Goal: Task Accomplishment & Management: Complete application form

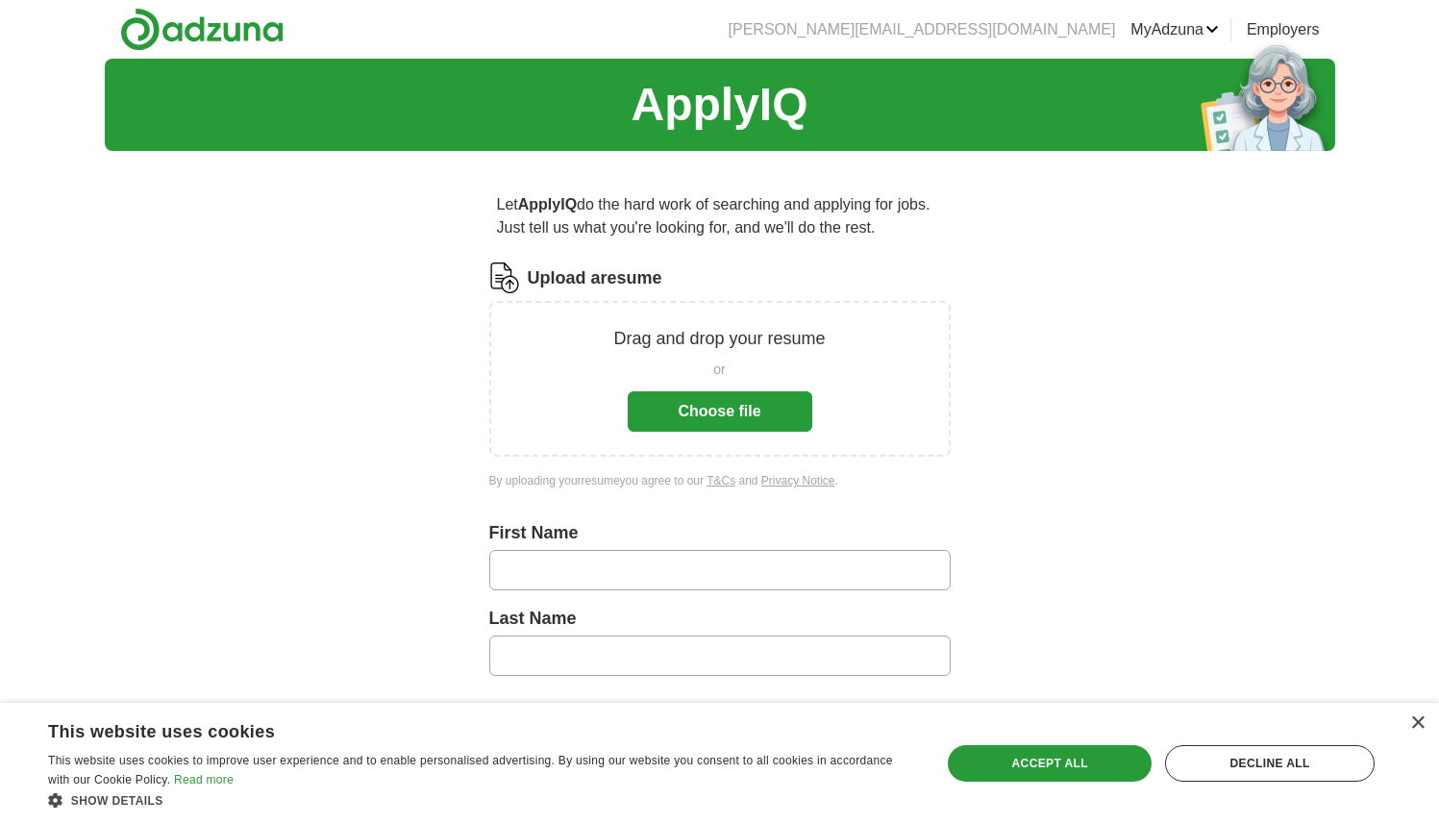
click at [728, 410] on button "Choose file" at bounding box center [720, 411] width 185 height 40
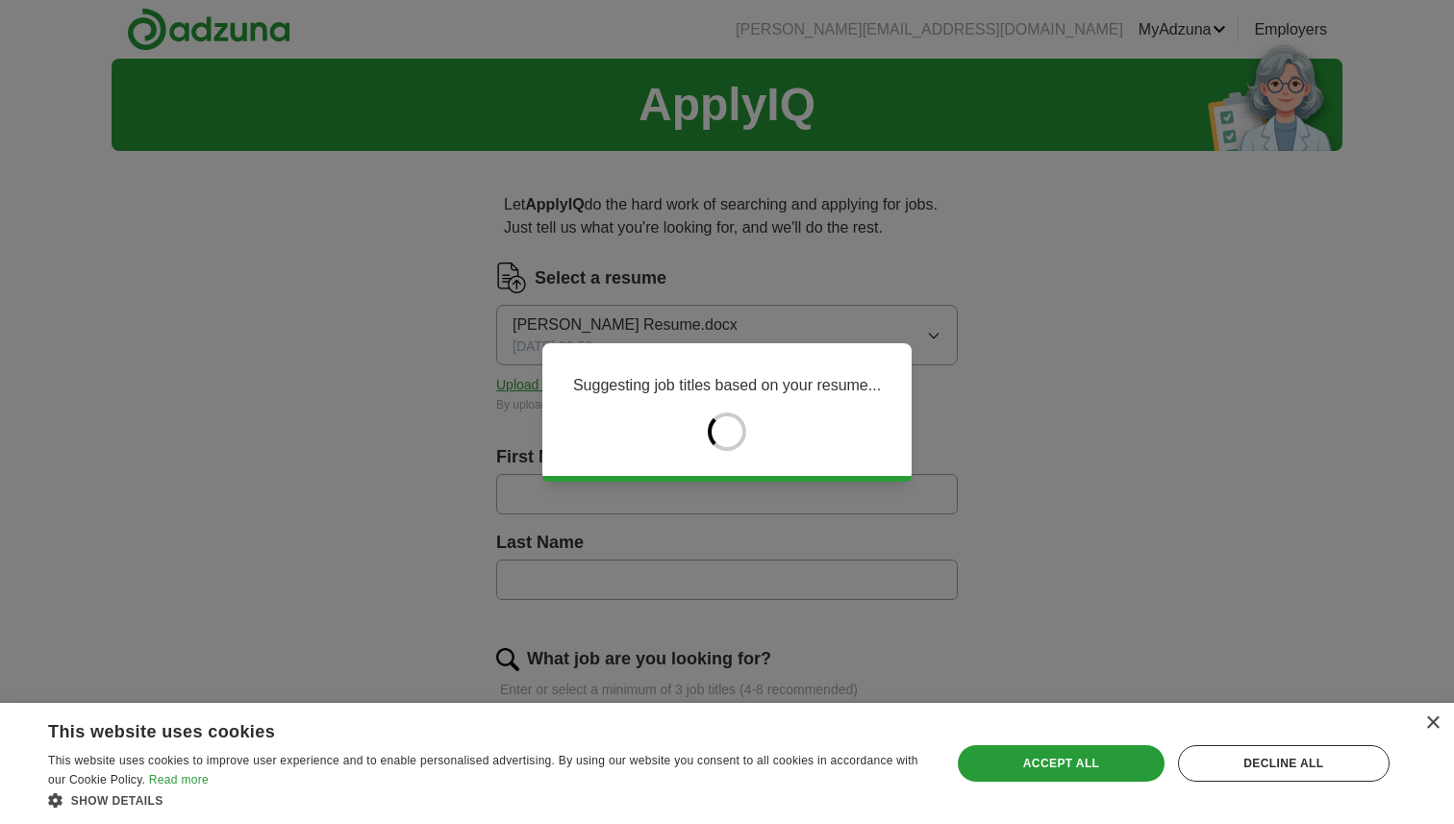
type input "*******"
type input "********"
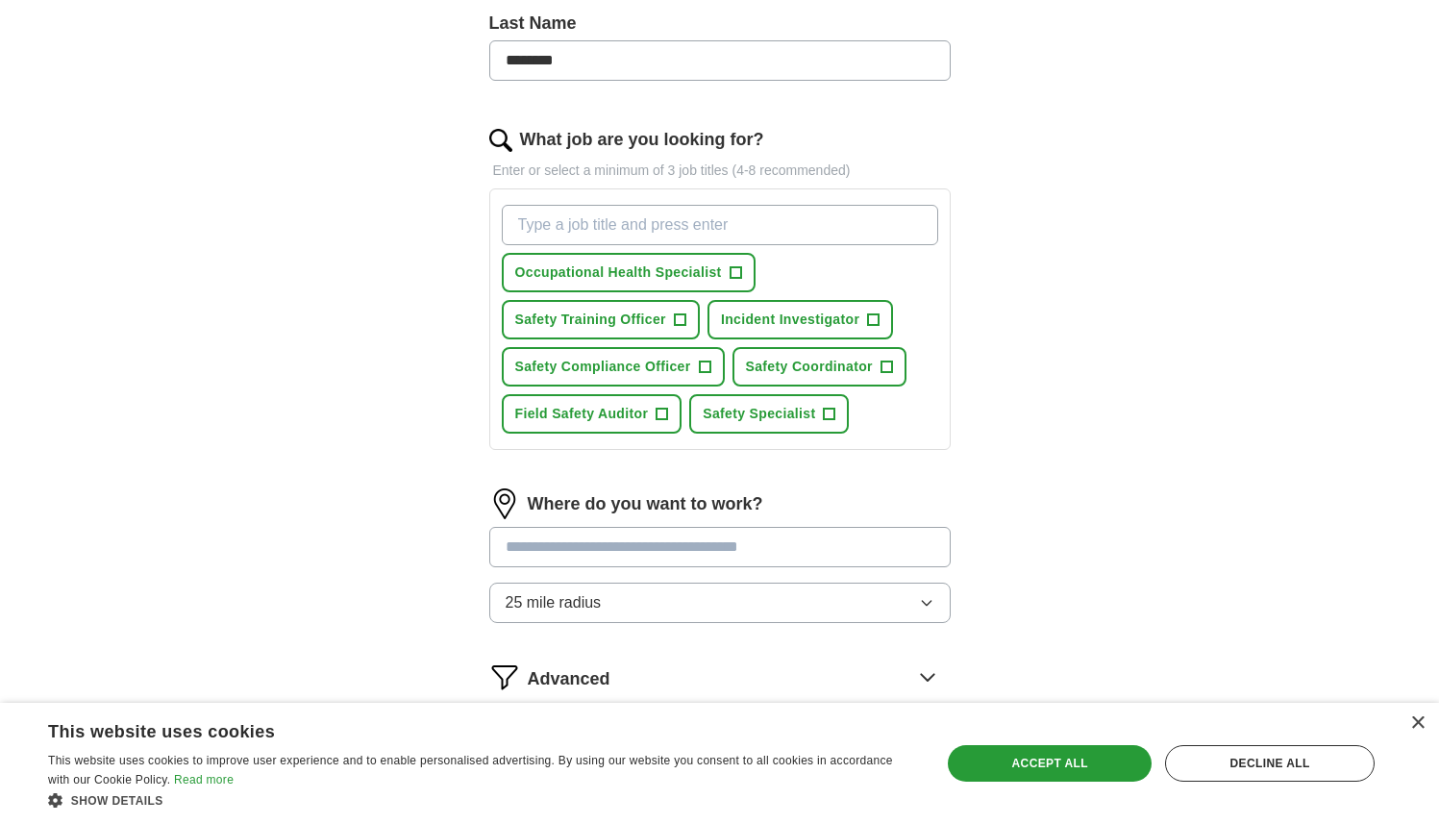
scroll to position [516, 0]
click at [729, 271] on button "Occupational Health Specialist +" at bounding box center [629, 275] width 254 height 39
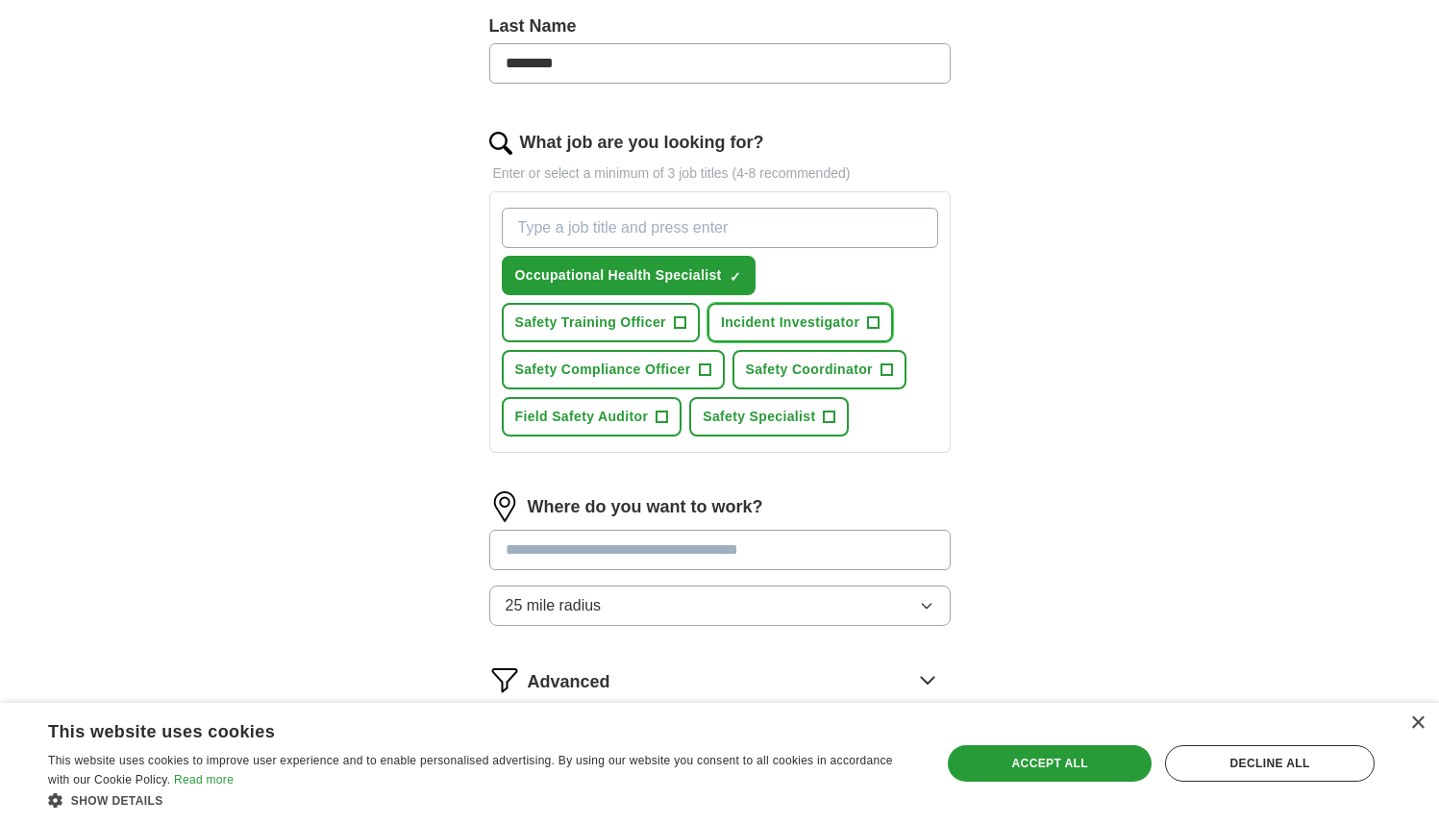
click at [871, 330] on span "+" at bounding box center [874, 322] width 12 height 15
click at [885, 368] on span "+" at bounding box center [887, 369] width 12 height 15
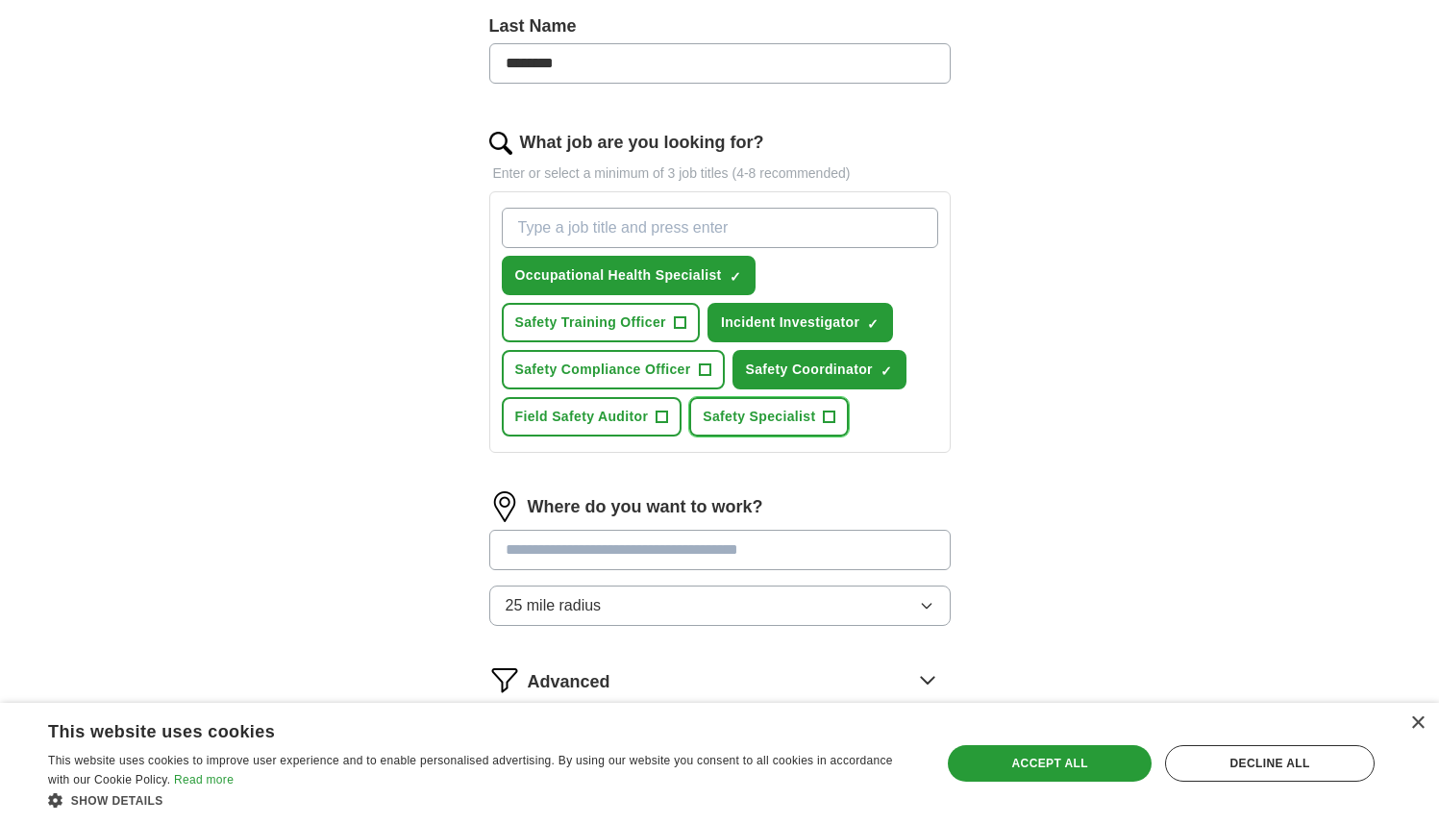
click at [824, 412] on span "+" at bounding box center [830, 417] width 12 height 15
click at [660, 423] on span "+" at bounding box center [663, 417] width 12 height 15
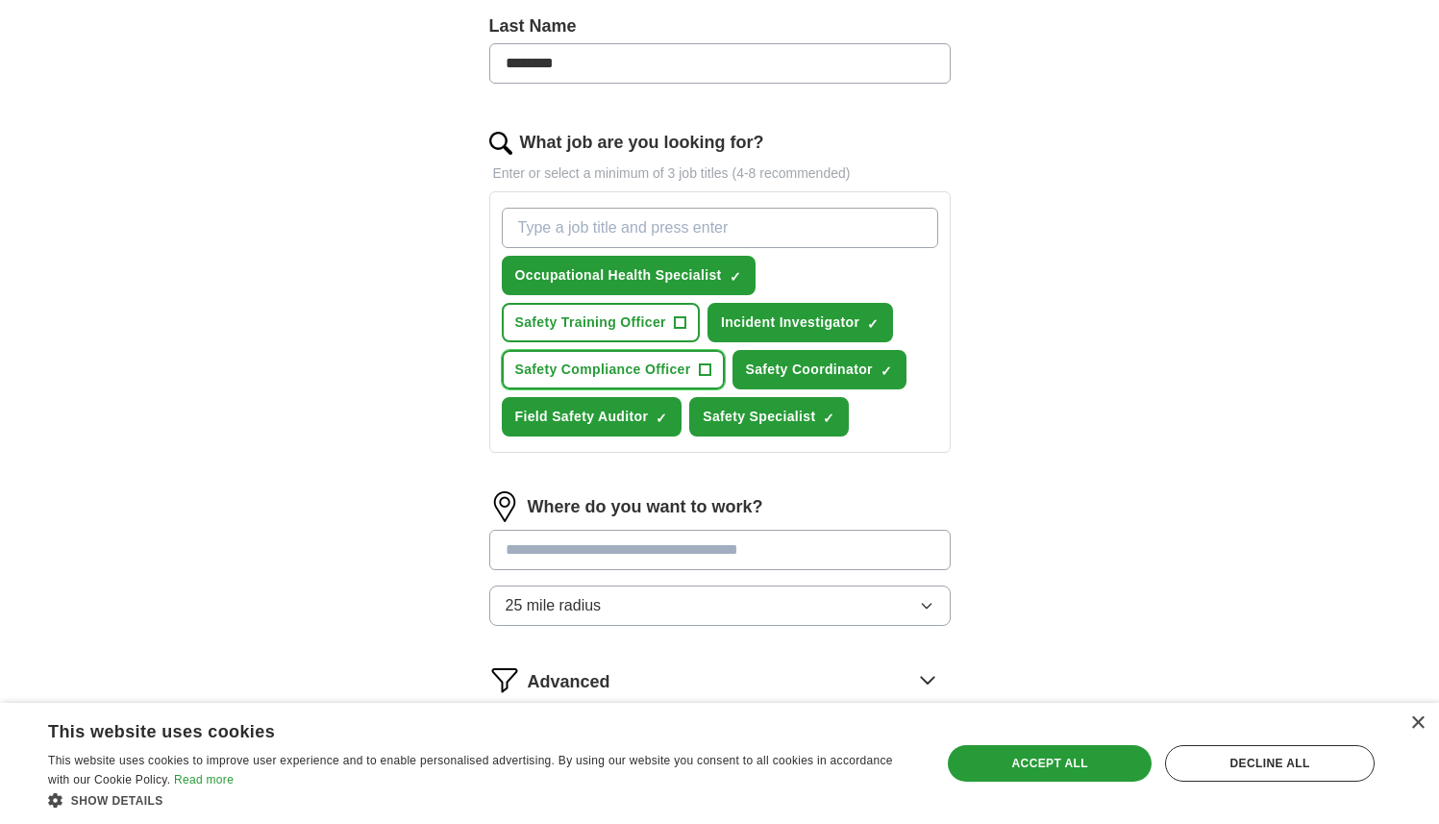
click at [698, 378] on button "Safety Compliance Officer +" at bounding box center [613, 369] width 223 height 39
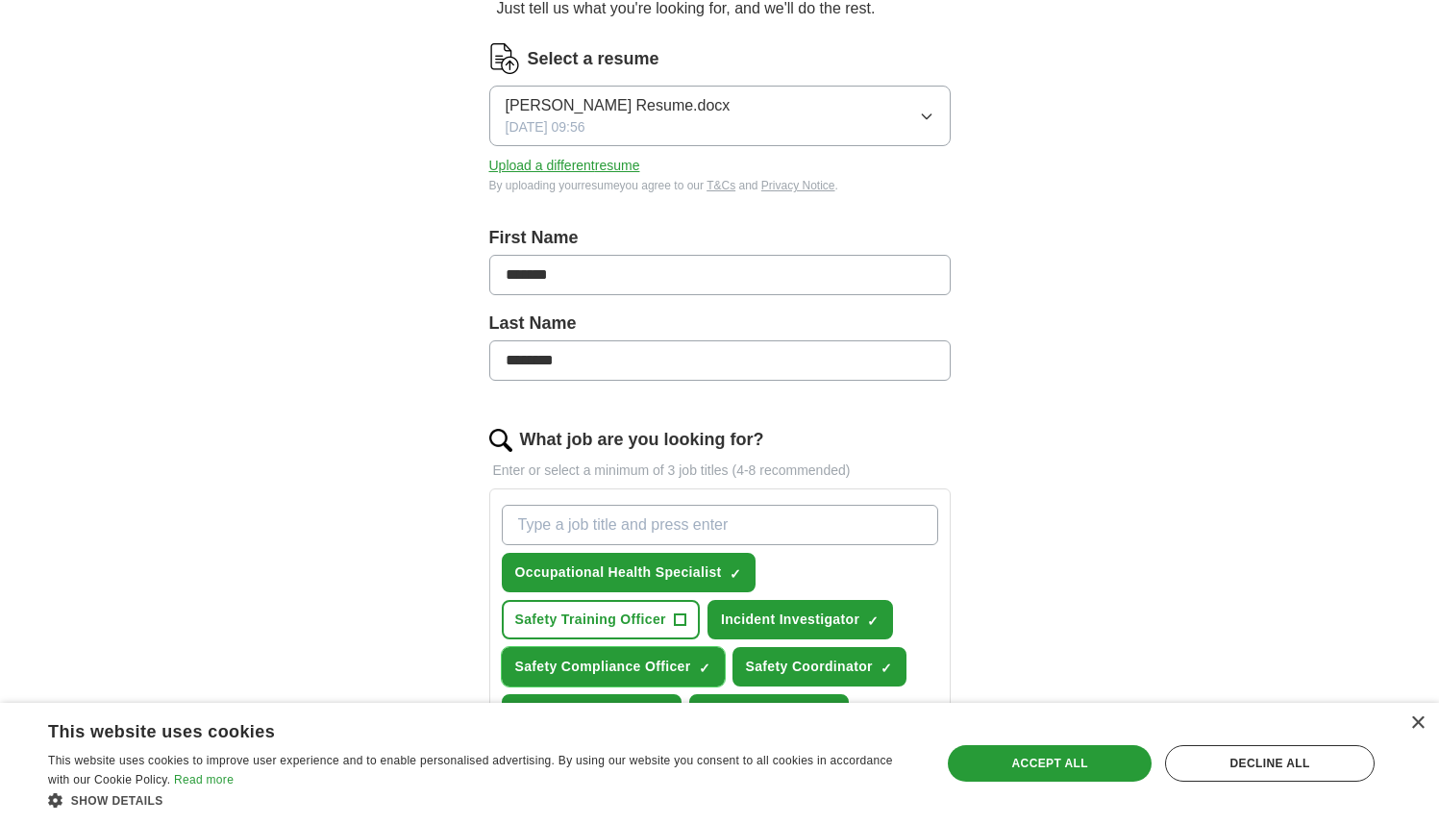
scroll to position [720, 0]
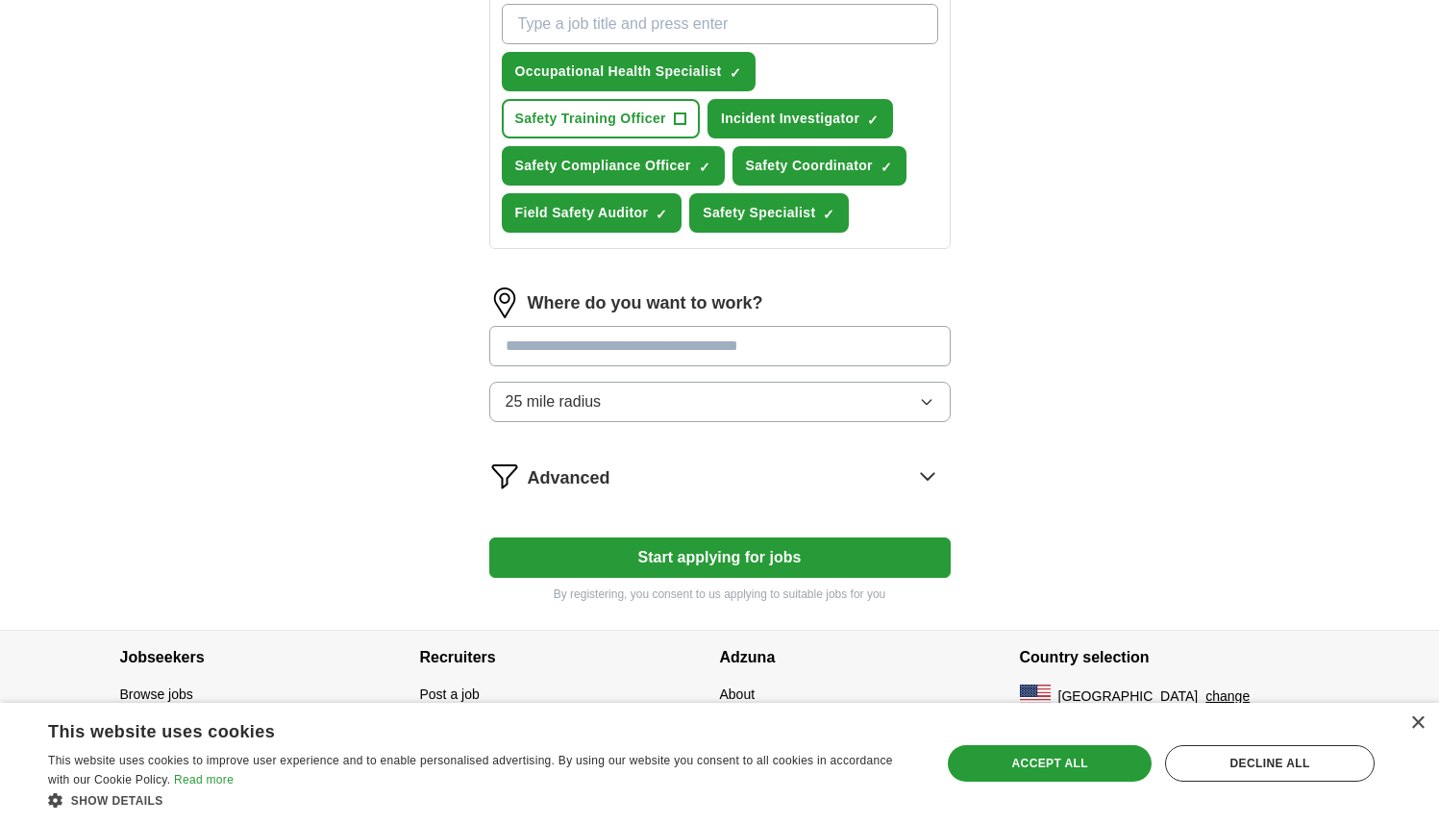
click at [650, 404] on button "25 mile radius" at bounding box center [719, 402] width 461 height 40
